Goal: Task Accomplishment & Management: Complete application form

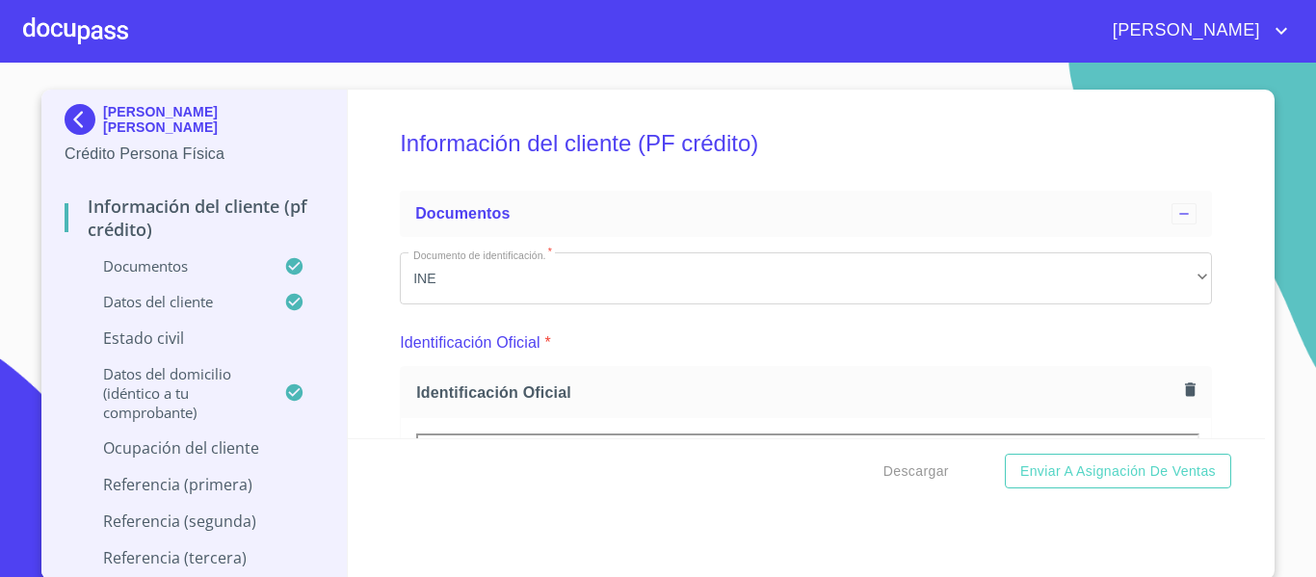
scroll to position [8764, 0]
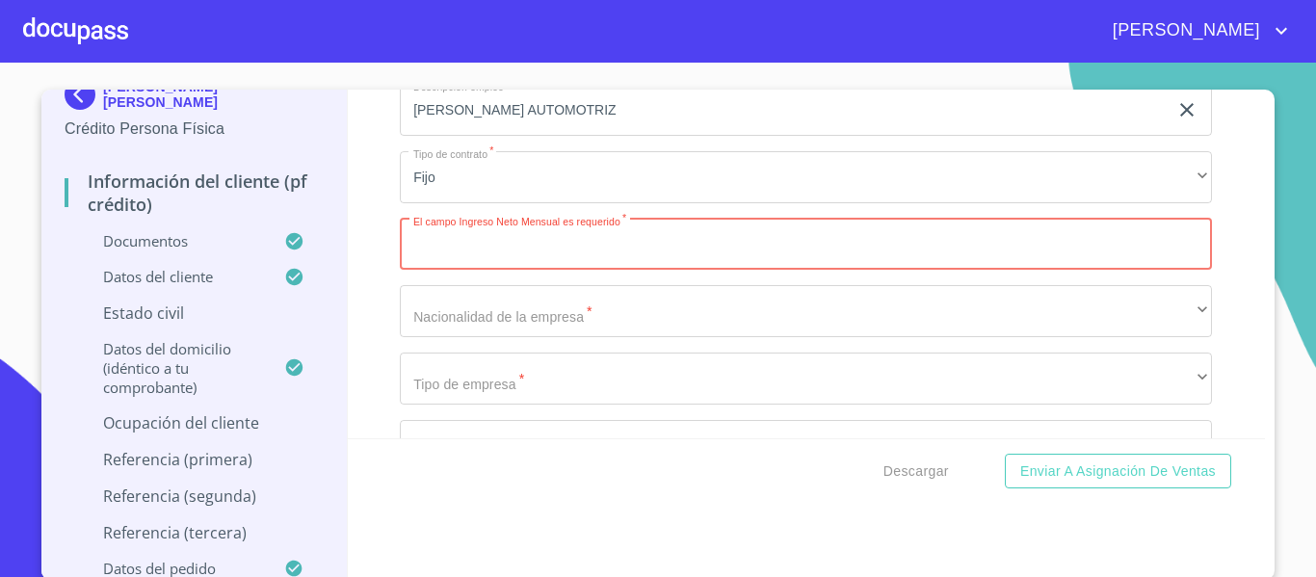
drag, startPoint x: 0, startPoint y: 0, endPoint x: 105, endPoint y: 19, distance: 106.7
click at [105, 19] on div at bounding box center [75, 31] width 105 height 62
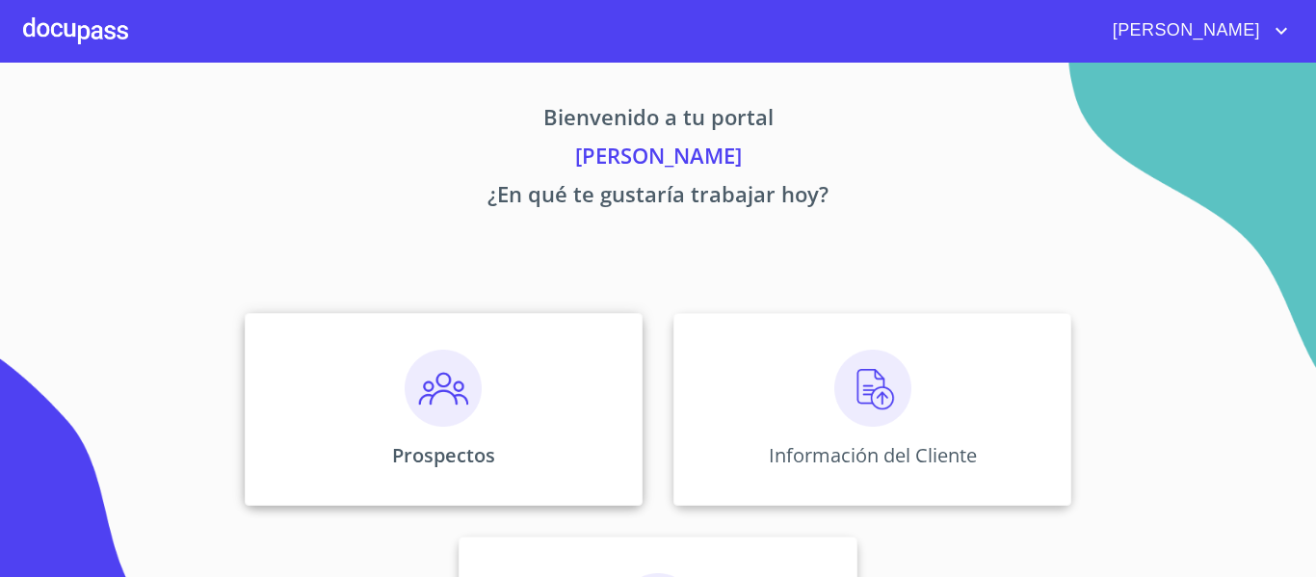
click at [433, 395] on img at bounding box center [442, 388] width 77 height 77
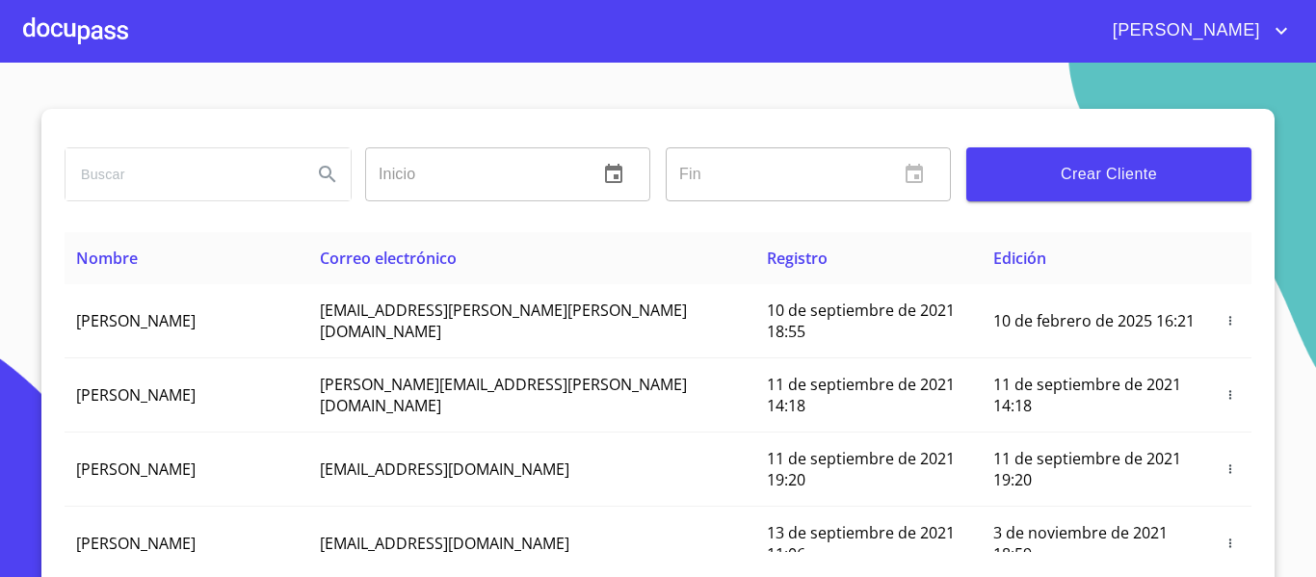
click at [163, 176] on input "search" at bounding box center [180, 174] width 231 height 52
type input "[PERSON_NAME]"
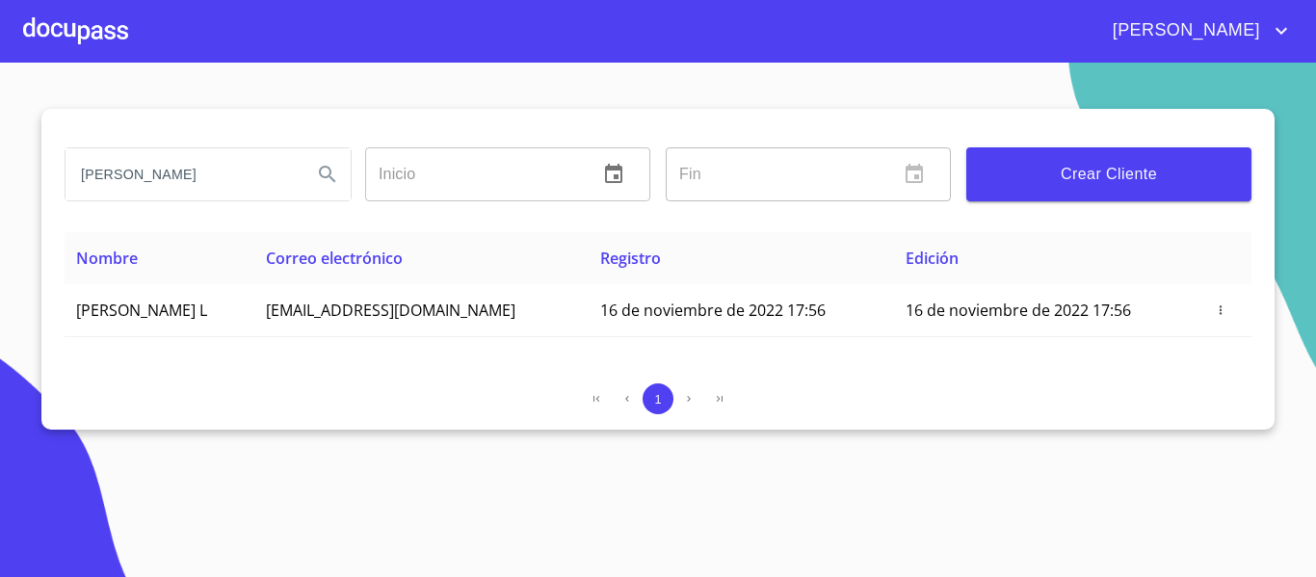
click at [179, 184] on input "[PERSON_NAME]" at bounding box center [180, 174] width 231 height 52
click at [116, 32] on div at bounding box center [75, 31] width 105 height 62
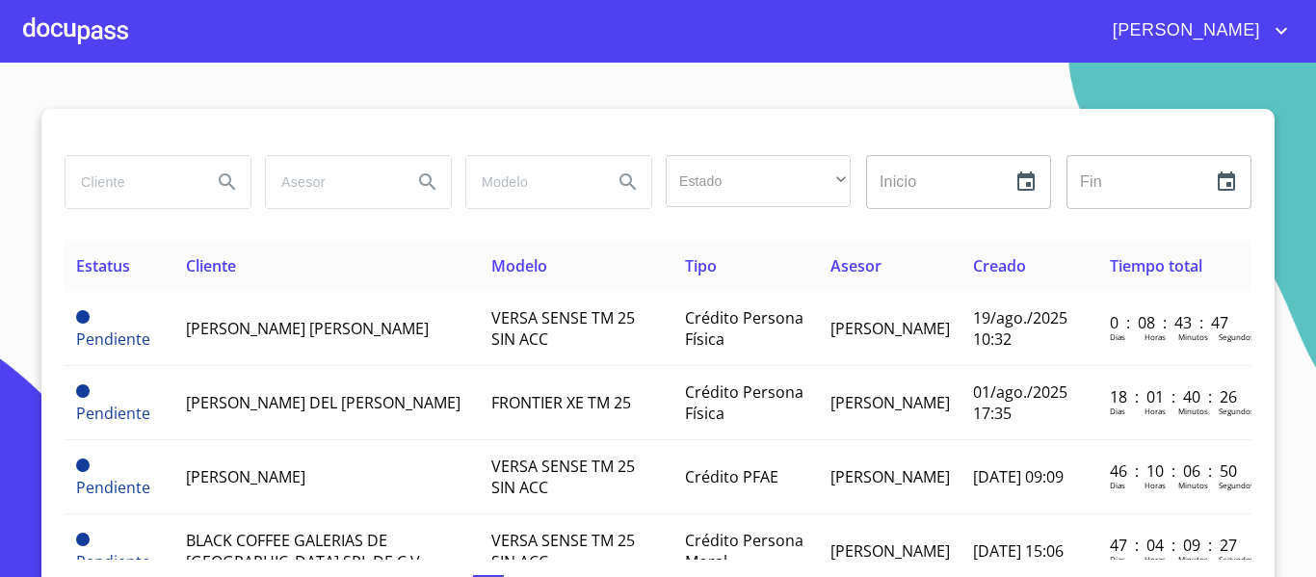
click at [144, 179] on input "search" at bounding box center [130, 182] width 131 height 52
paste input "[PERSON_NAME]"
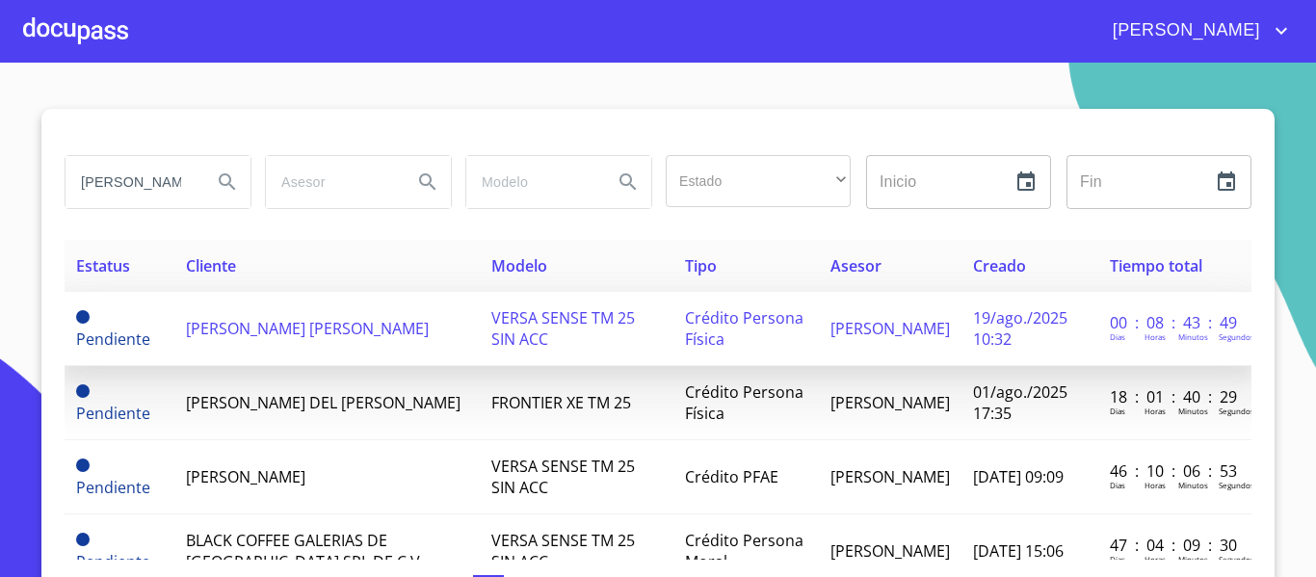
scroll to position [0, 67]
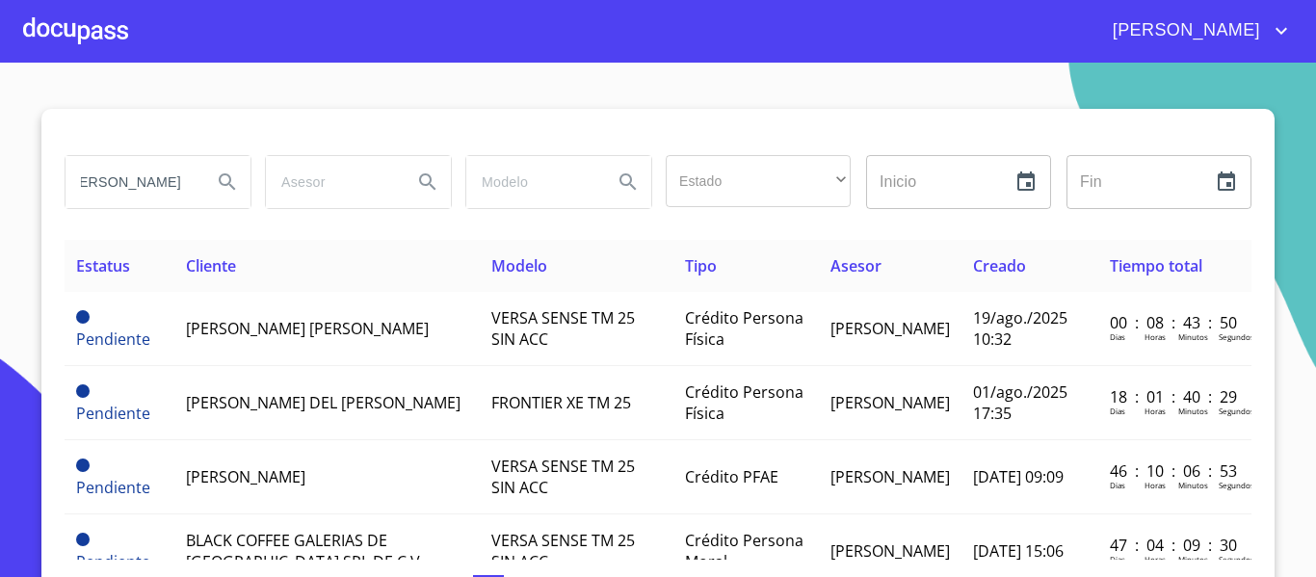
type input "[PERSON_NAME]"
click at [229, 187] on icon "Search" at bounding box center [227, 181] width 23 height 23
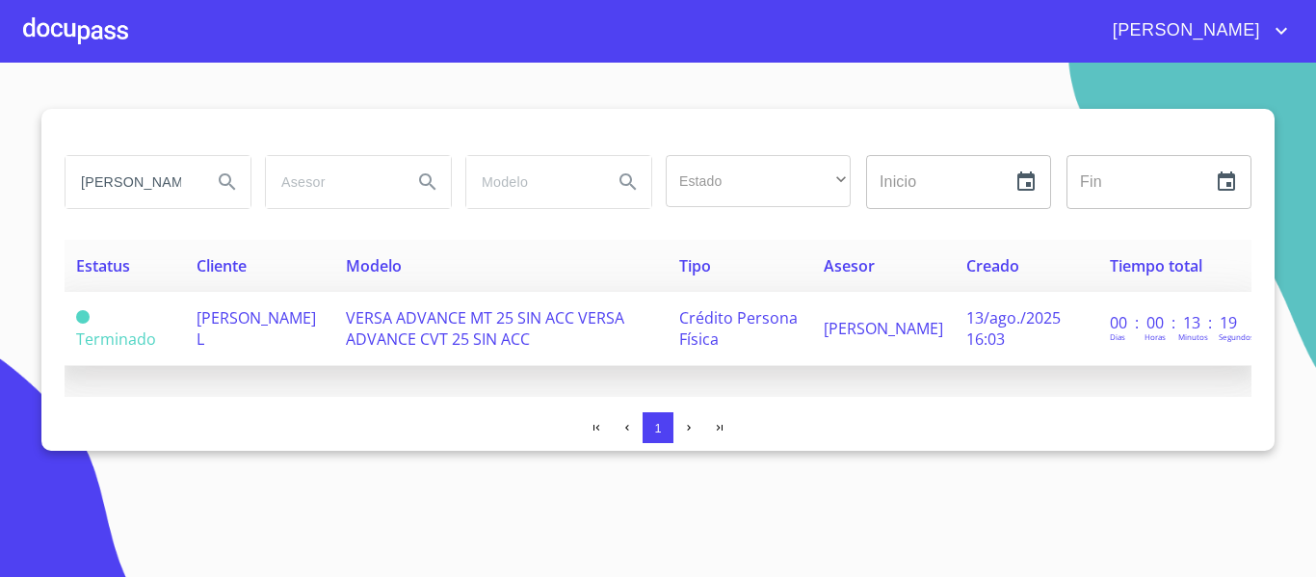
click at [246, 317] on span "[PERSON_NAME] L" at bounding box center [255, 328] width 119 height 42
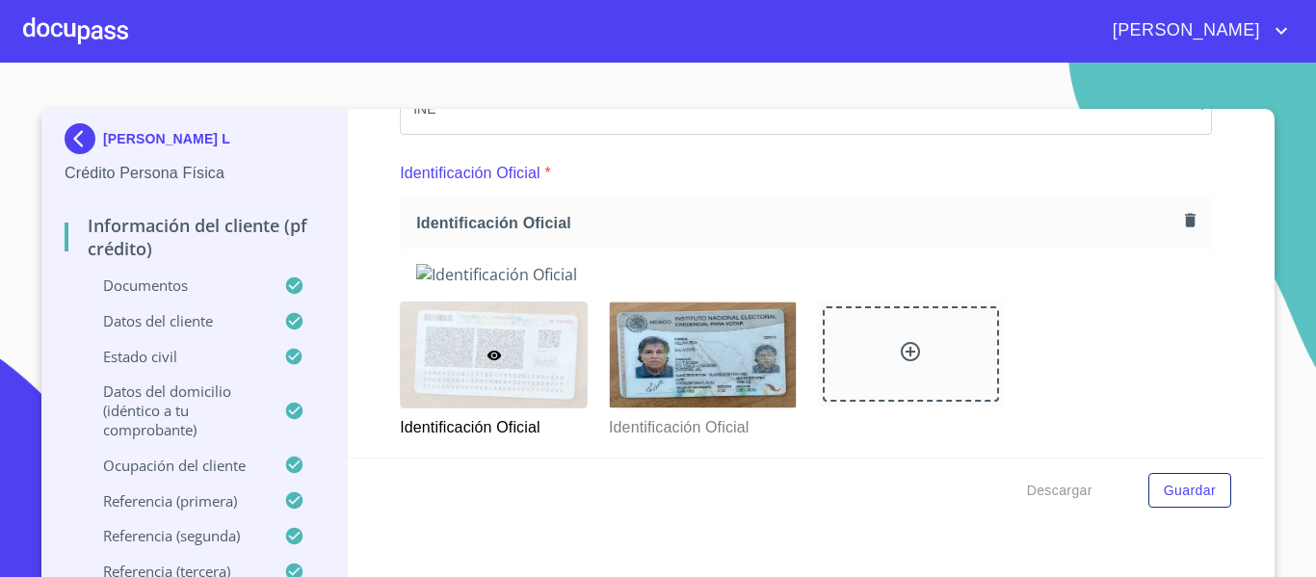
scroll to position [193, 0]
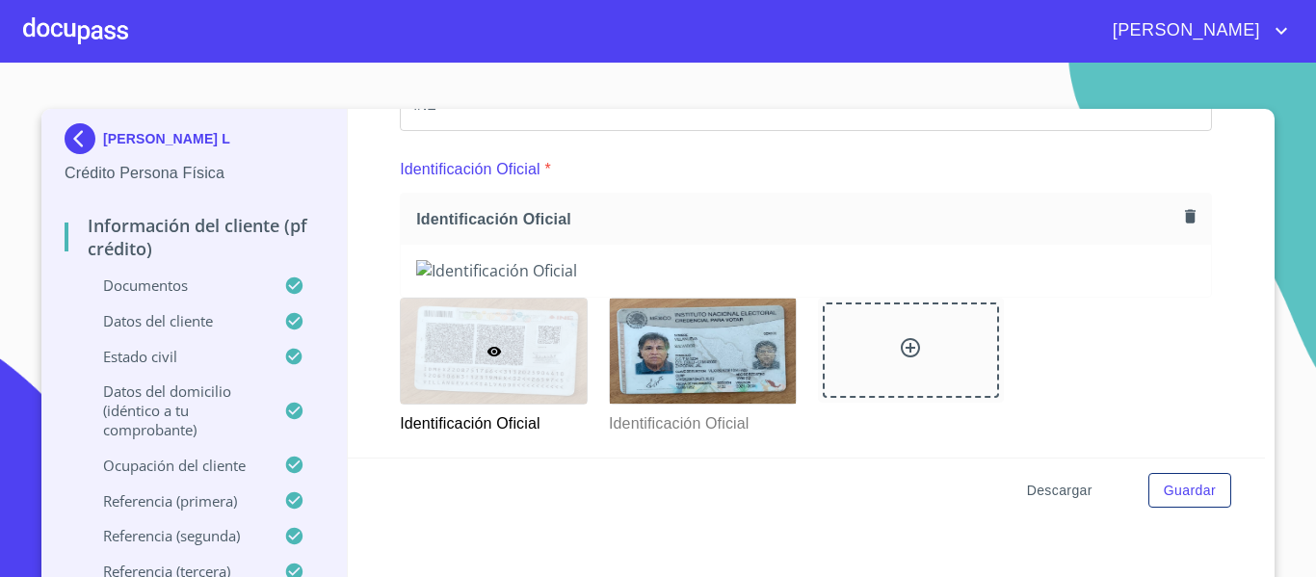
click at [1037, 486] on span "Descargar" at bounding box center [1059, 491] width 65 height 24
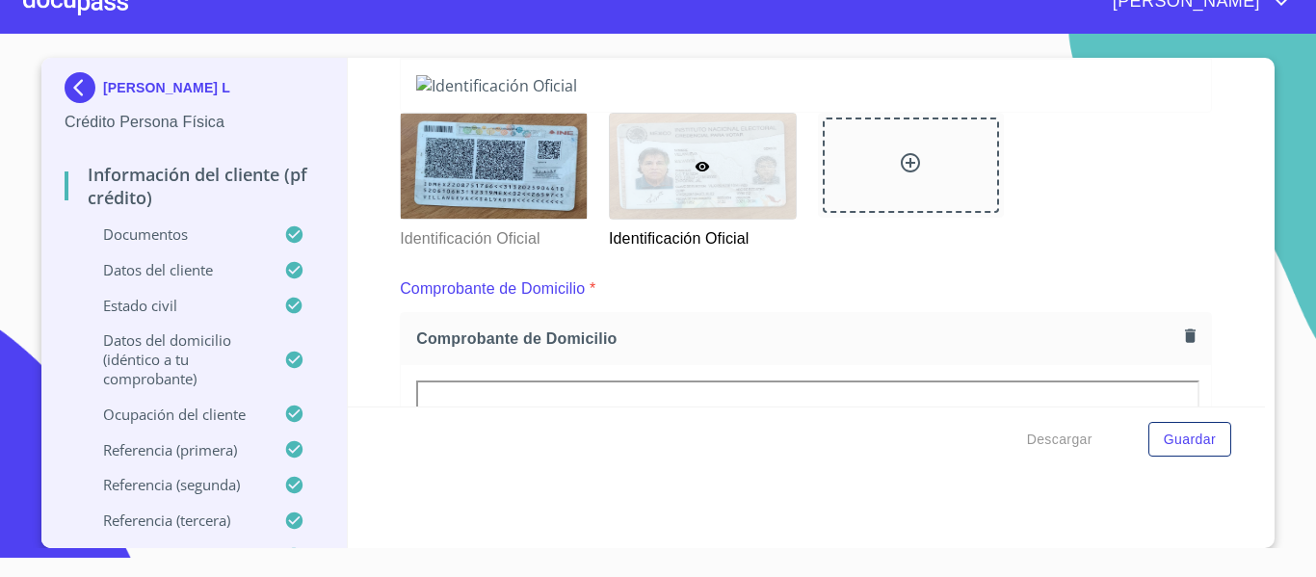
scroll to position [134, 0]
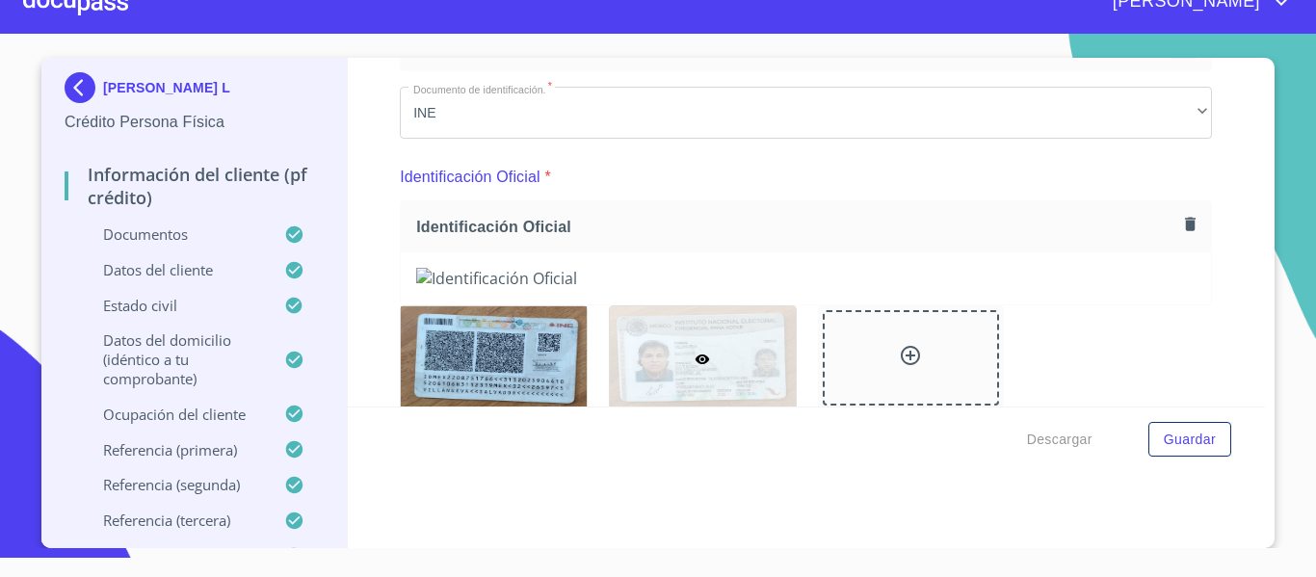
click at [76, 6] on div at bounding box center [75, 2] width 105 height 62
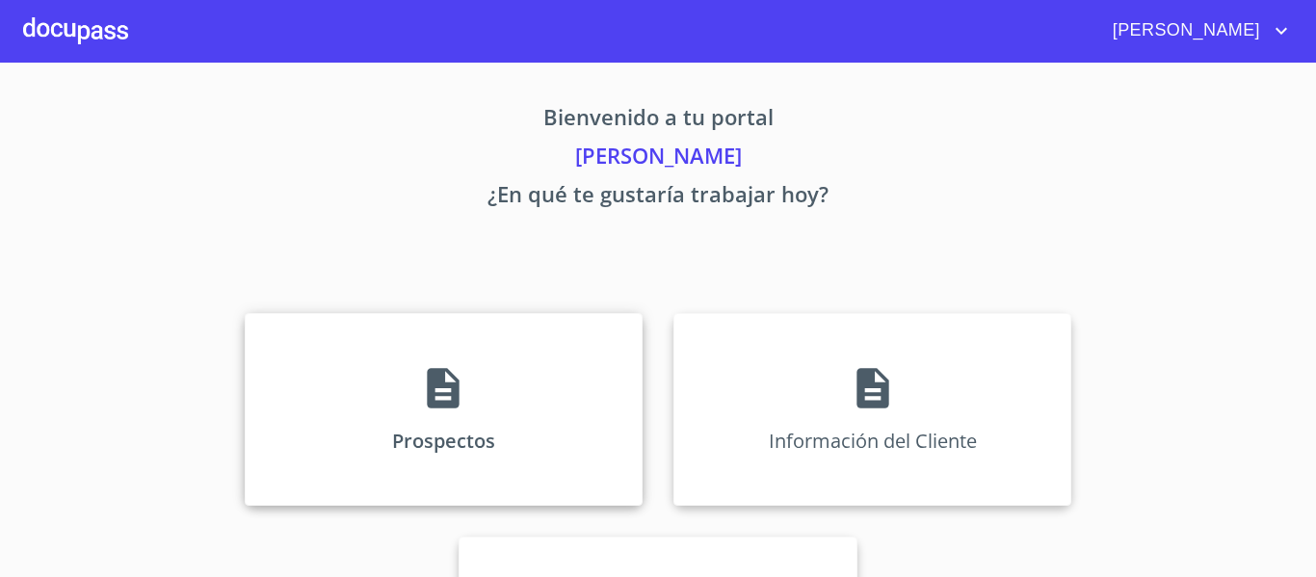
click at [433, 375] on div "Prospectos" at bounding box center [444, 409] width 398 height 193
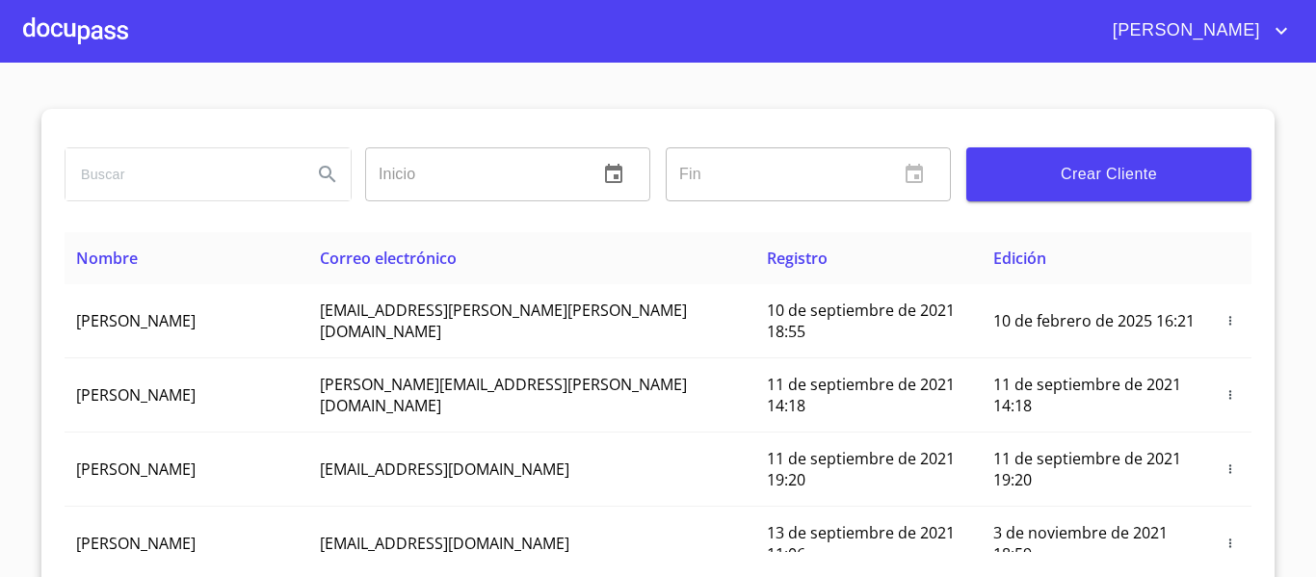
click at [189, 177] on input "search" at bounding box center [180, 174] width 231 height 52
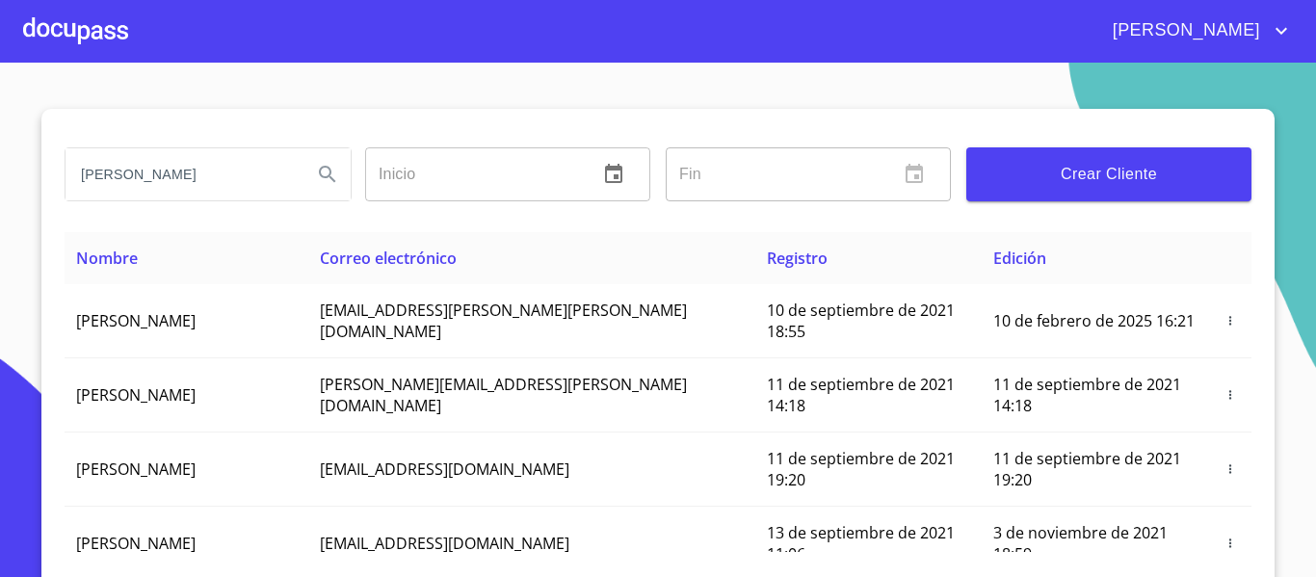
type input "[PERSON_NAME]"
